Goal: Use online tool/utility

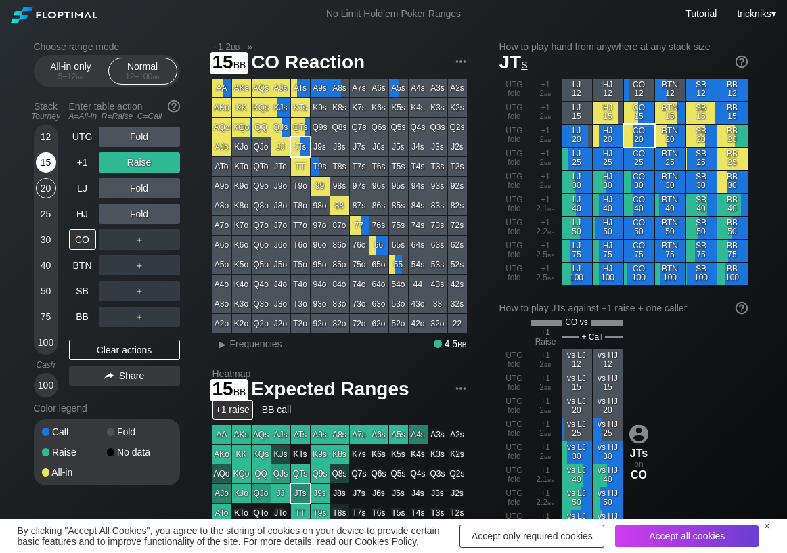
click at [47, 168] on div "15" at bounding box center [46, 162] width 20 height 20
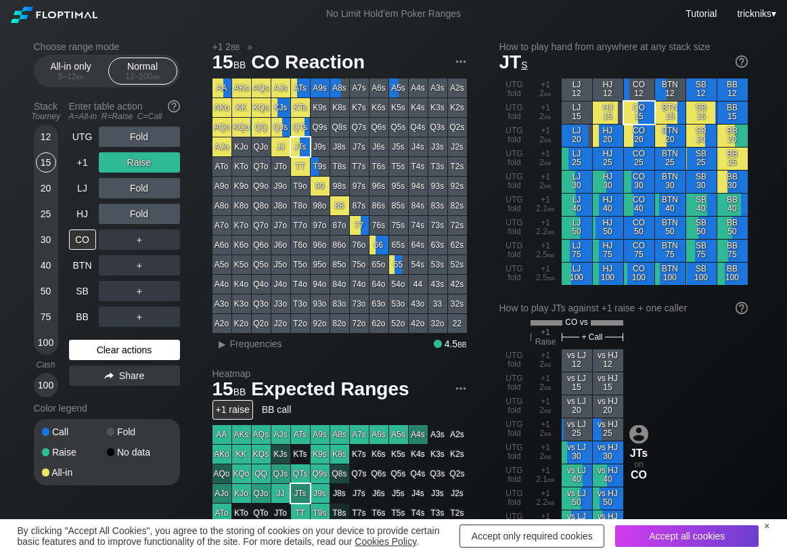
click at [116, 349] on div "Clear actions" at bounding box center [124, 350] width 111 height 20
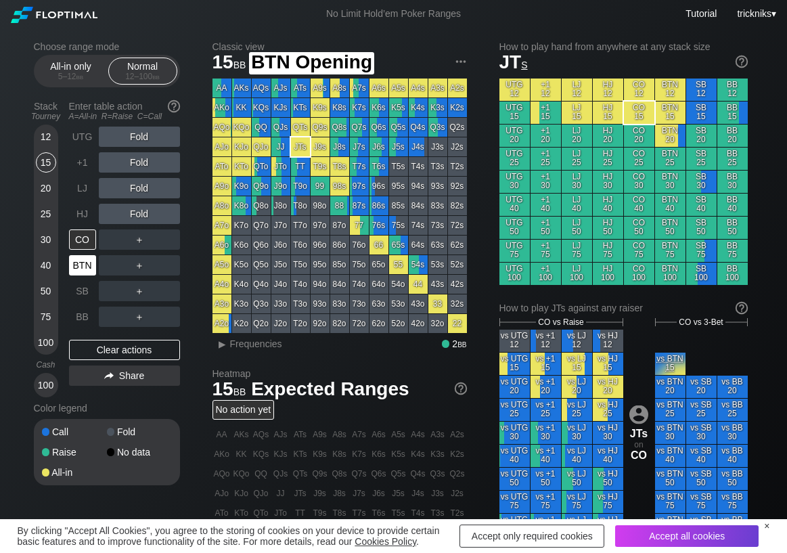
click at [87, 272] on div "BTN" at bounding box center [82, 265] width 27 height 20
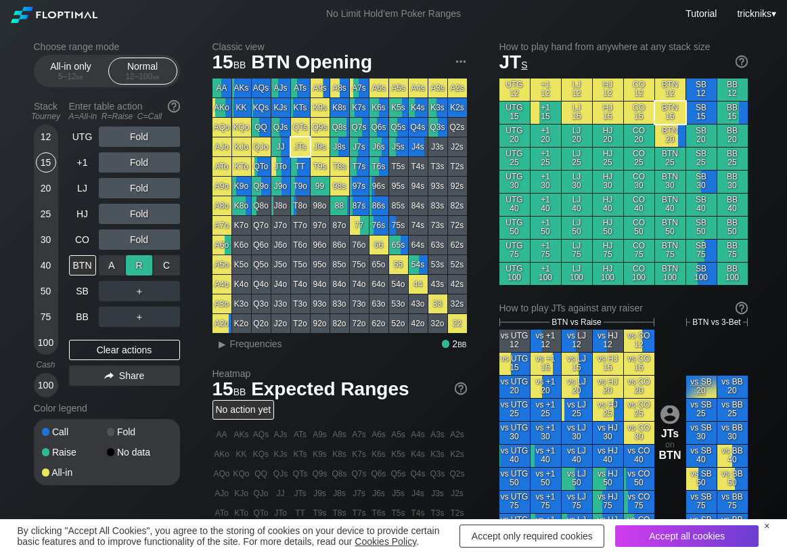
click at [133, 266] on div "R ✕" at bounding box center [139, 265] width 26 height 20
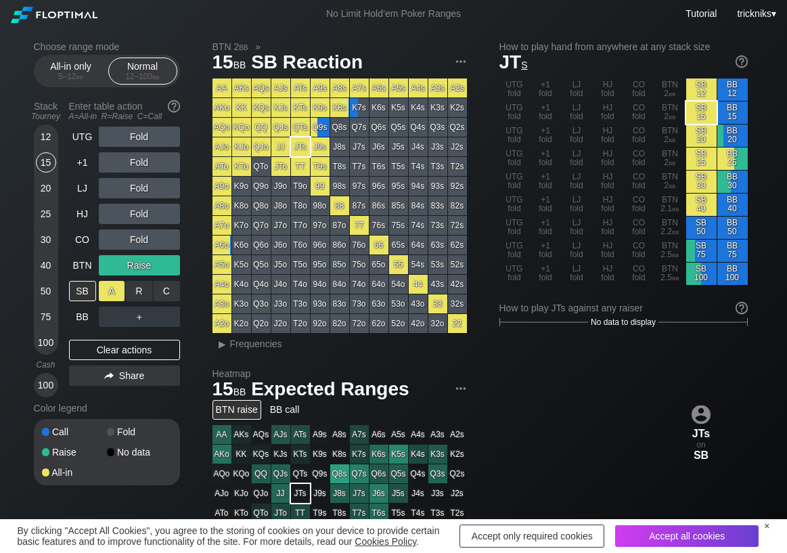
click at [119, 294] on div "A ✕" at bounding box center [112, 291] width 26 height 20
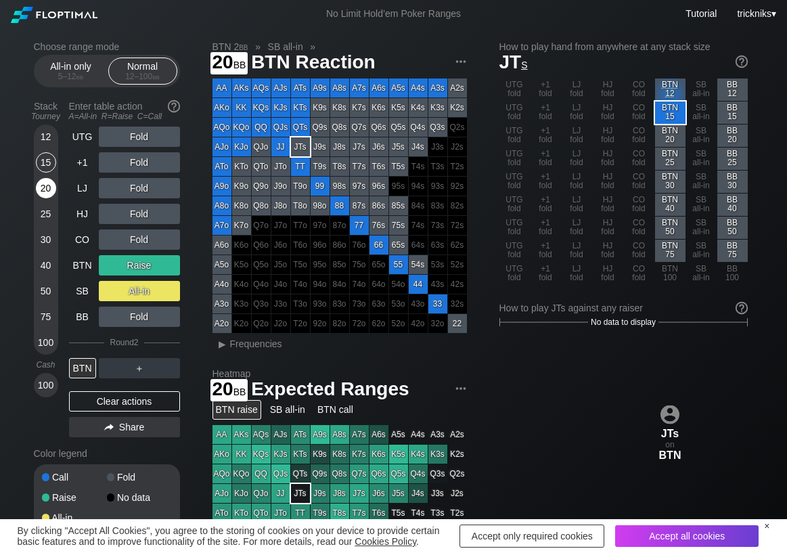
click at [44, 185] on div "20" at bounding box center [46, 188] width 20 height 20
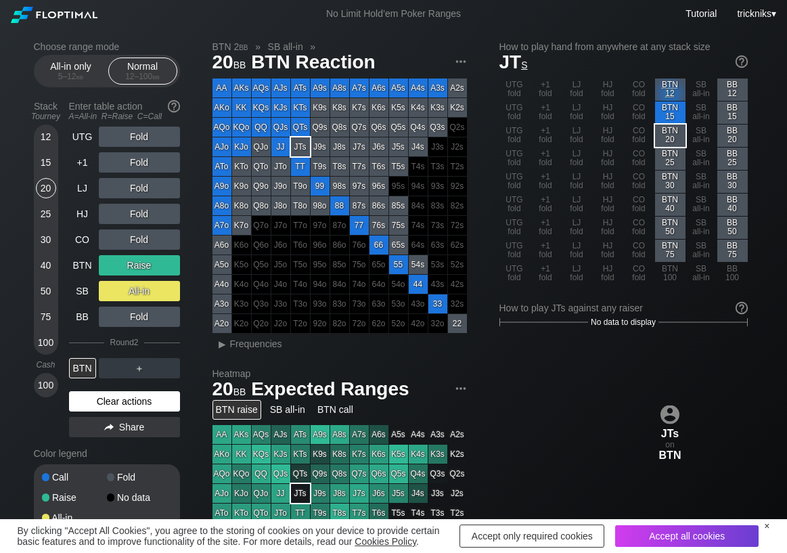
click at [104, 402] on div "Clear actions" at bounding box center [124, 401] width 111 height 20
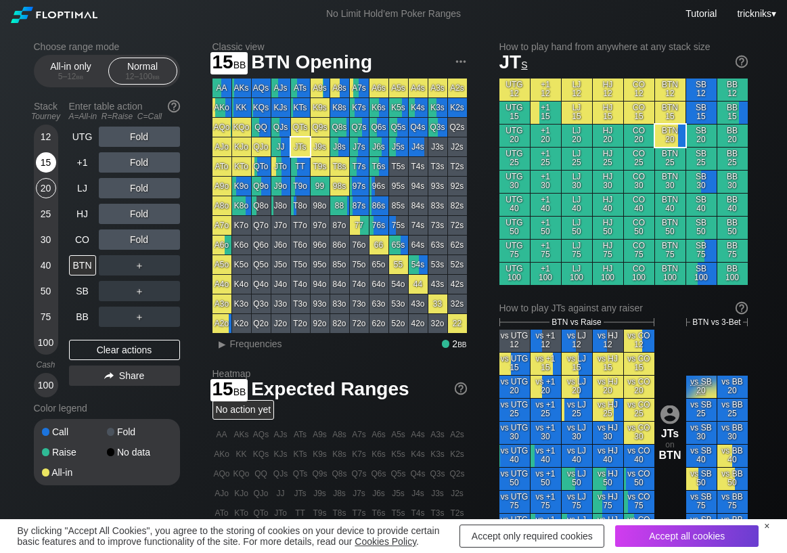
click at [45, 172] on div "15" at bounding box center [46, 162] width 20 height 20
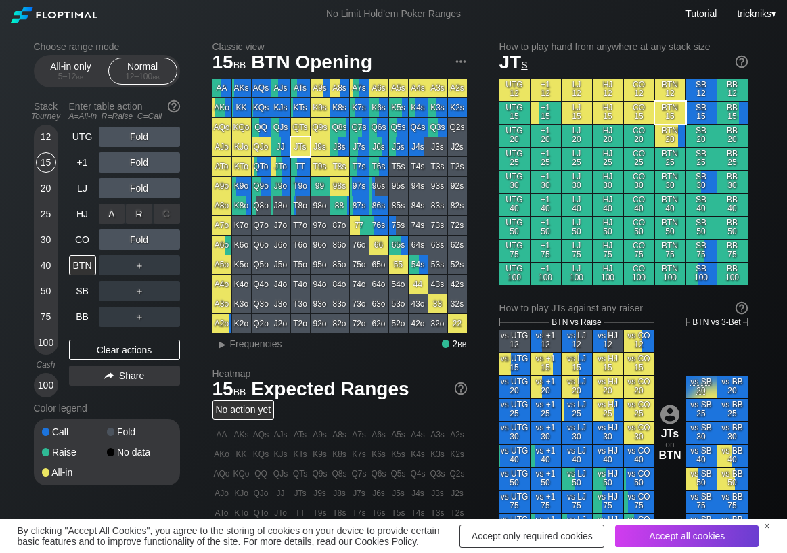
click at [137, 219] on div "R ✕" at bounding box center [139, 214] width 26 height 20
